Goal: Find specific page/section: Find specific page/section

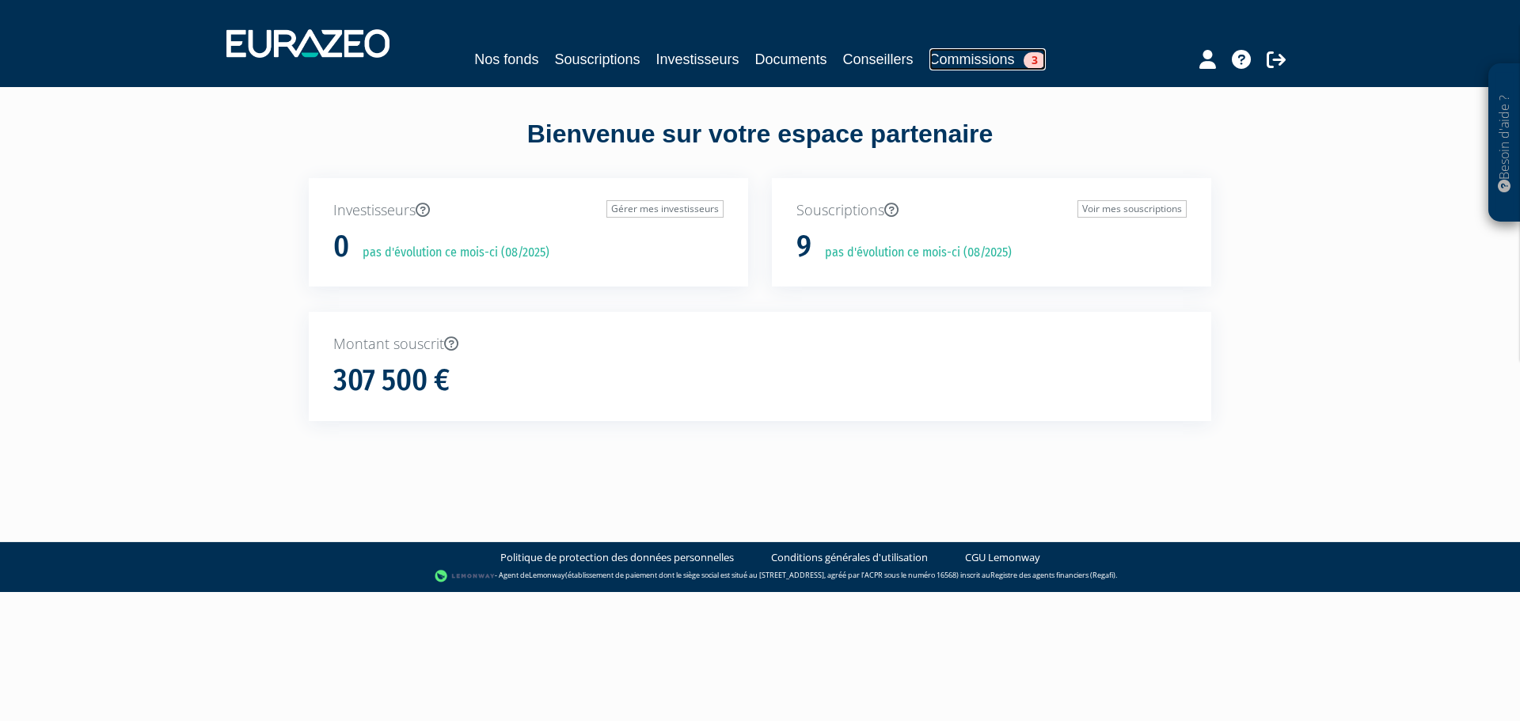
click at [1011, 59] on link "Commissions 3" at bounding box center [987, 59] width 116 height 22
click at [991, 58] on link "Commissions 3" at bounding box center [987, 59] width 116 height 22
